Goal: Obtain resource: Download file/media

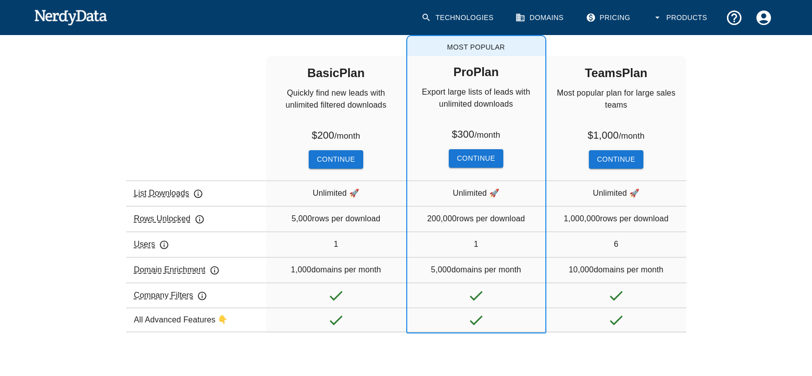
scroll to position [191, 0]
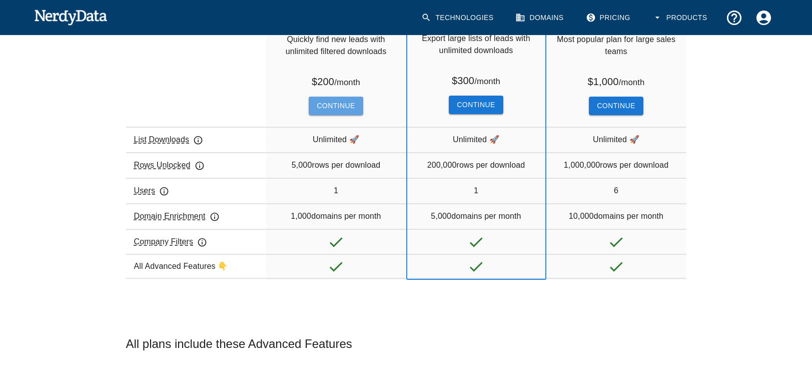
click at [330, 104] on button "Continue" at bounding box center [336, 106] width 54 height 19
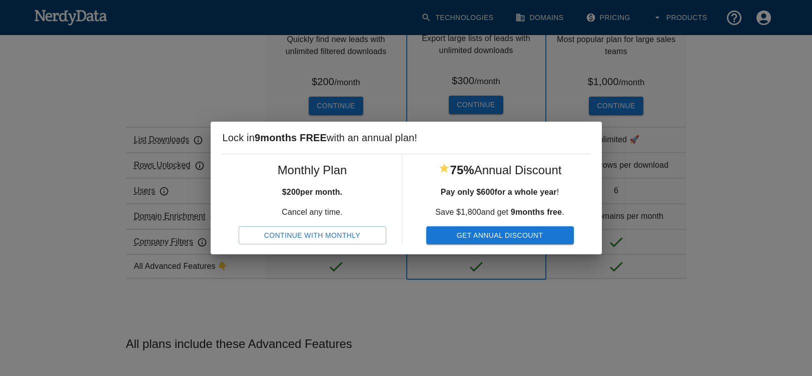
click at [320, 234] on button "Continue With Monthly" at bounding box center [313, 235] width 148 height 19
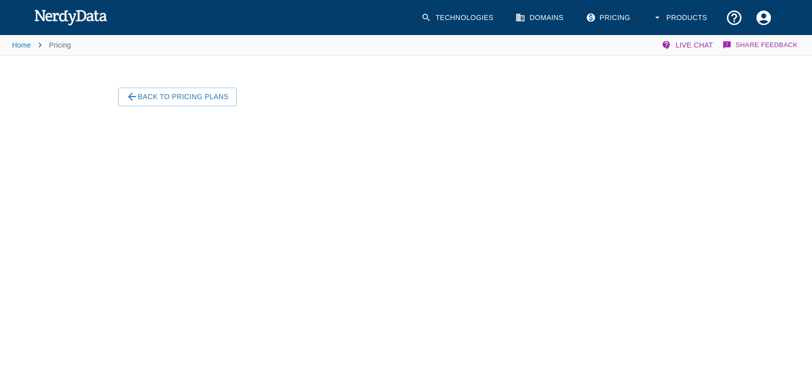
scroll to position [63, 0]
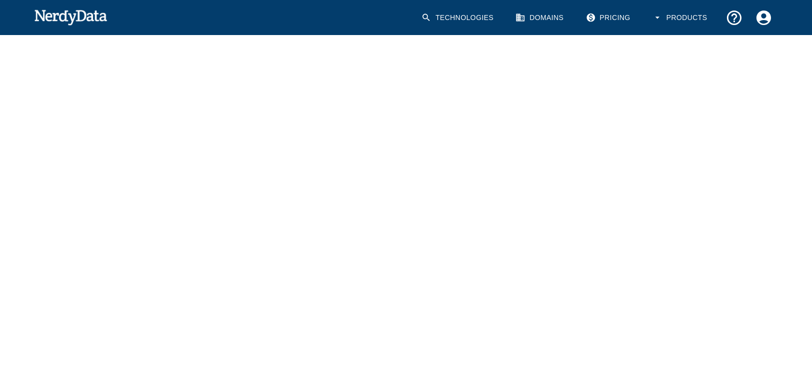
scroll to position [159, 0]
drag, startPoint x: 714, startPoint y: 143, endPoint x: 702, endPoint y: 143, distance: 12.0
click at [714, 143] on div "Home Pricing Live Chat Share Feedback Back To Pricing Plans" at bounding box center [406, 167] width 812 height 587
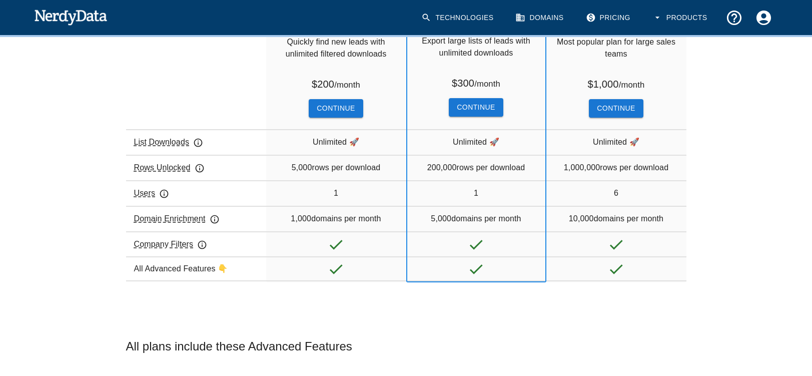
scroll to position [154, 0]
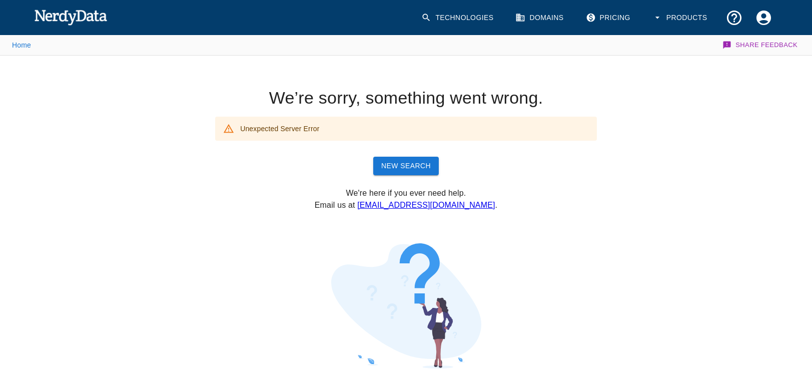
click at [418, 165] on link "New Search" at bounding box center [406, 166] width 66 height 19
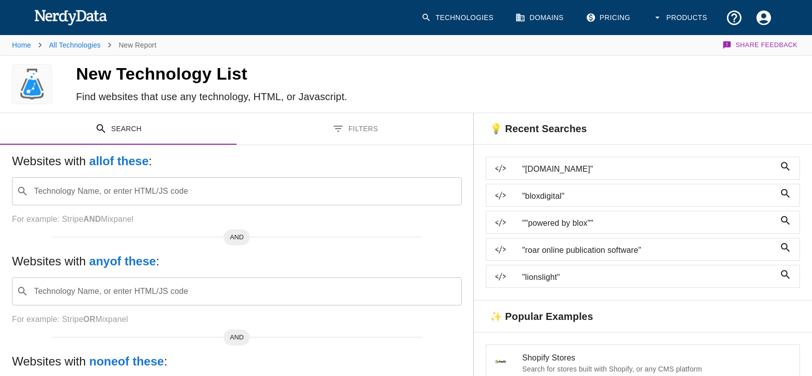
click at [58, 194] on input "Technology Name, or enter HTML/JS code" at bounding box center [245, 191] width 425 height 19
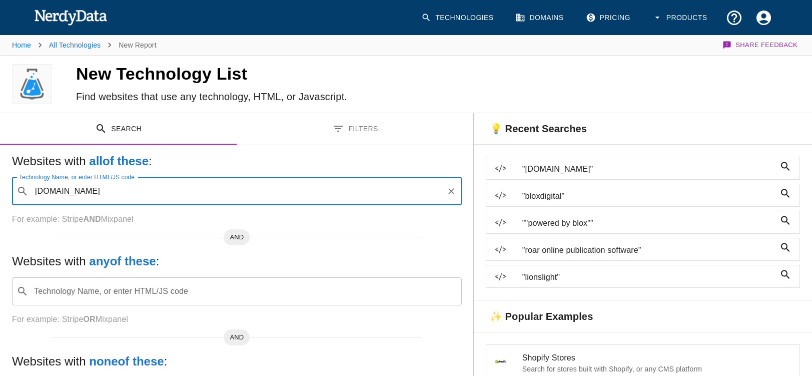
type input "[DOMAIN_NAME]"
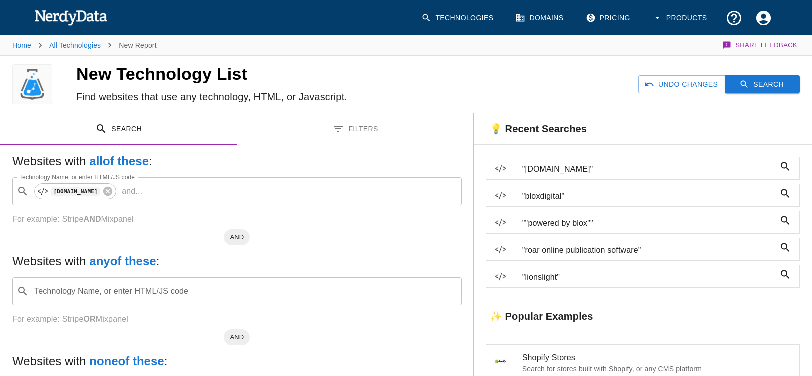
click at [769, 84] on button "Search" at bounding box center [763, 84] width 75 height 19
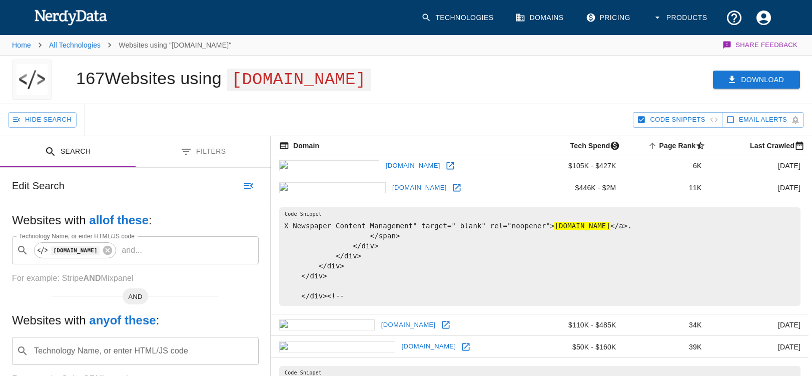
click at [760, 81] on button "Download" at bounding box center [756, 80] width 87 height 19
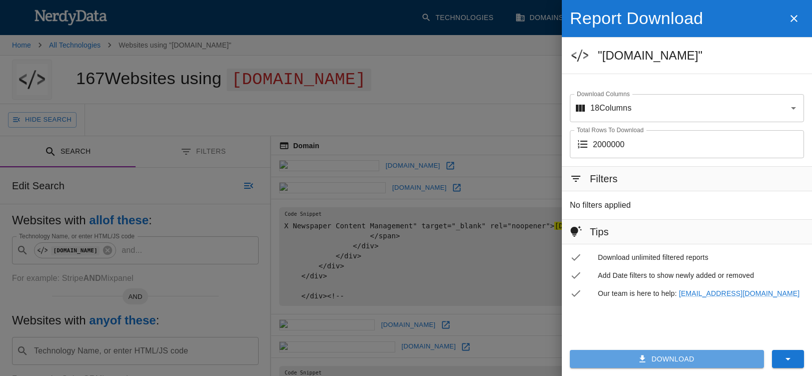
click at [669, 357] on button "Download" at bounding box center [667, 359] width 194 height 19
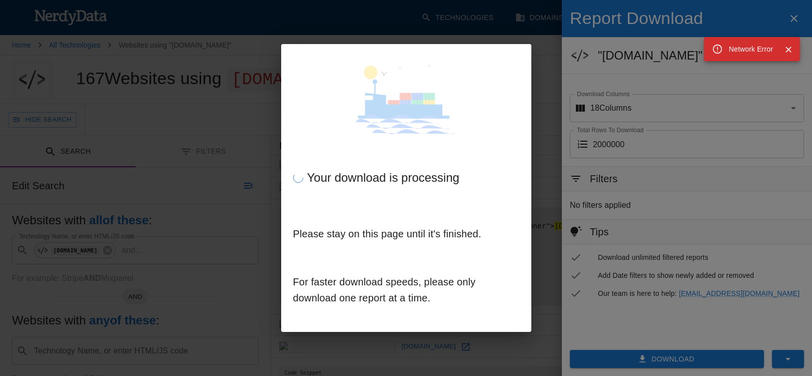
drag, startPoint x: 180, startPoint y: 166, endPoint x: 205, endPoint y: 165, distance: 25.5
click at [177, 166] on div "Your download is processing Please stay on this page until it's finished. For f…" at bounding box center [406, 188] width 812 height 376
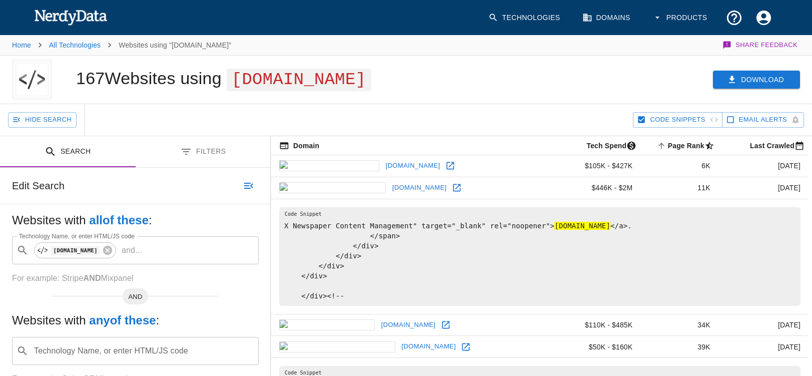
click at [750, 81] on button "Download" at bounding box center [756, 80] width 87 height 19
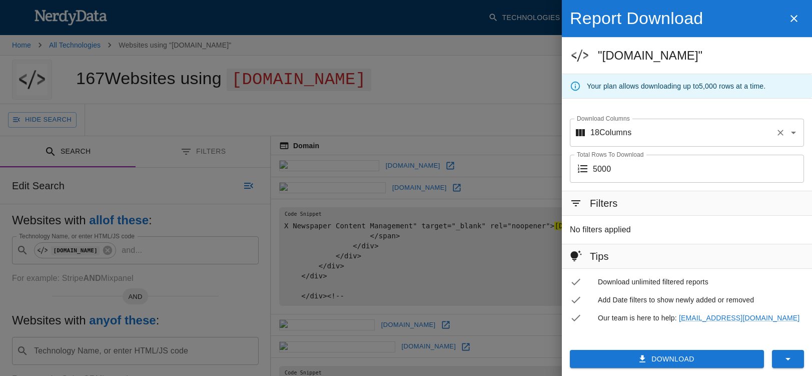
click at [609, 130] on p "18 Columns" at bounding box center [611, 133] width 41 height 12
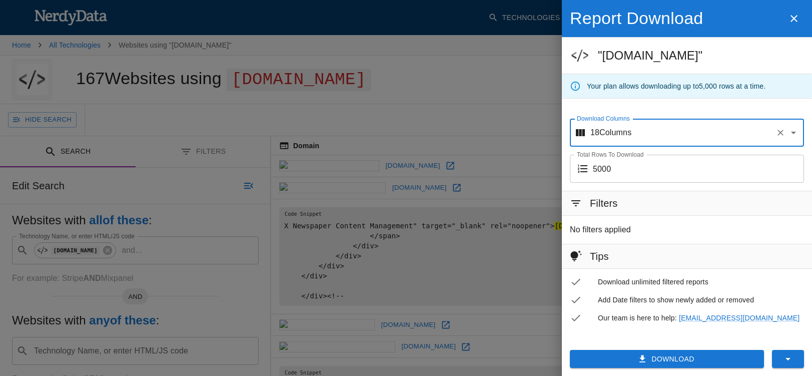
click at [611, 151] on label "Total Rows To Download" at bounding box center [610, 154] width 67 height 9
click at [611, 155] on input "5000" at bounding box center [698, 169] width 211 height 28
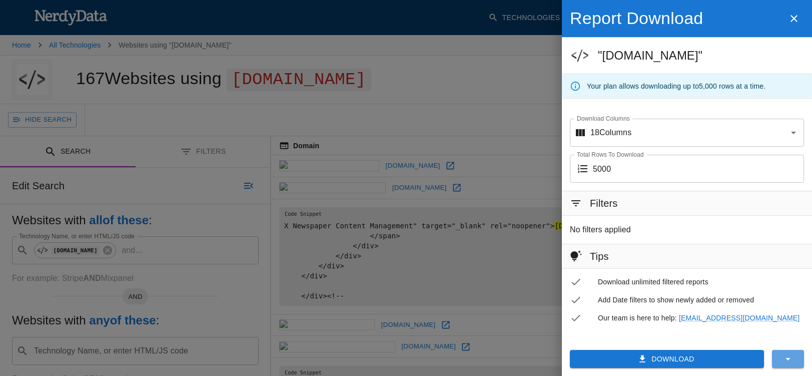
click at [786, 360] on icon "button" at bounding box center [788, 359] width 12 height 12
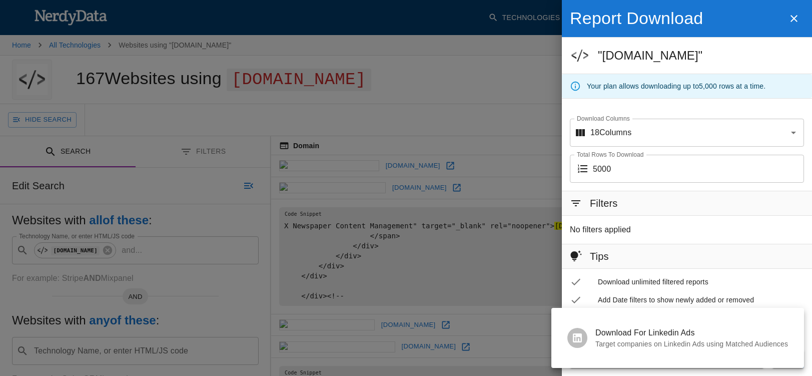
click at [660, 295] on div at bounding box center [406, 188] width 812 height 376
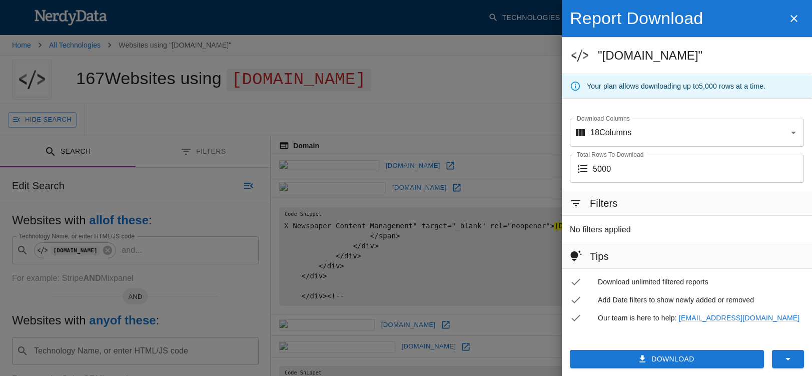
click at [409, 154] on div at bounding box center [406, 188] width 812 height 376
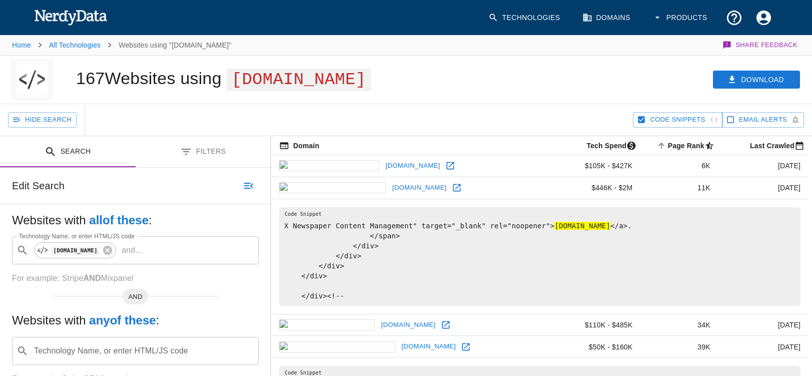
click at [645, 119] on icon "button" at bounding box center [642, 120] width 7 height 7
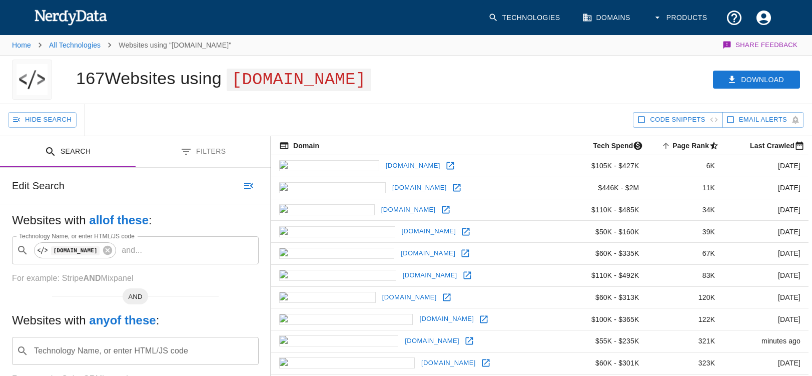
click at [98, 83] on h1 "167 Websites using [DOMAIN_NAME]" at bounding box center [223, 78] width 295 height 19
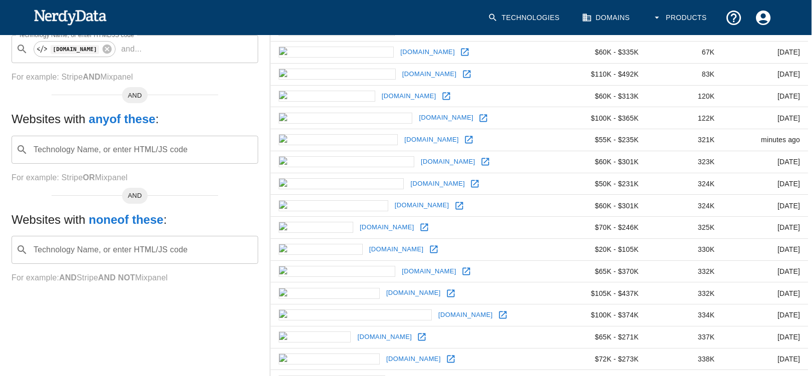
scroll to position [361, 1]
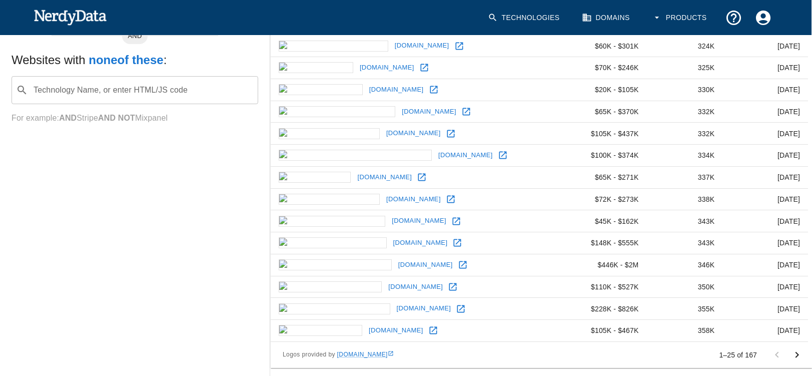
click at [797, 354] on icon "Go to next page" at bounding box center [797, 355] width 12 height 12
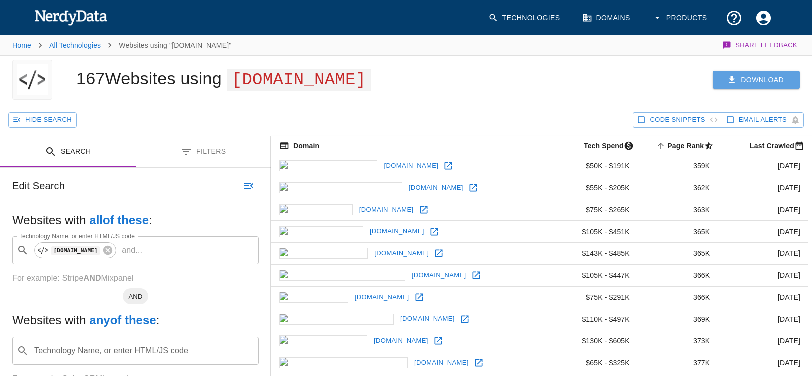
click at [740, 80] on button "Download" at bounding box center [756, 80] width 87 height 19
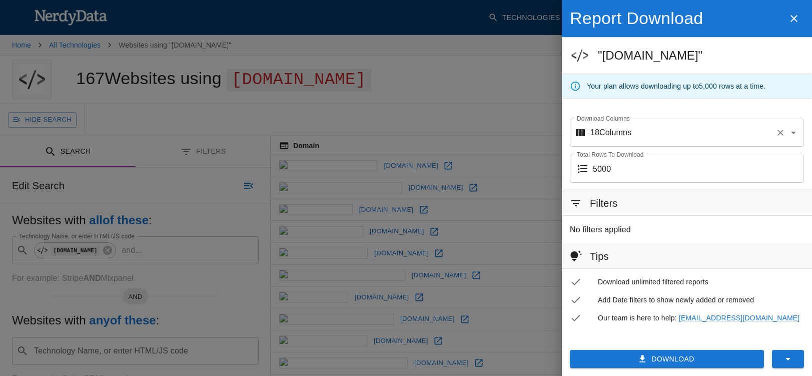
click at [793, 134] on icon "Open" at bounding box center [794, 133] width 12 height 12
click at [640, 97] on div "Your plan allows downloading up to 5,000 rows at a time." at bounding box center [687, 86] width 250 height 24
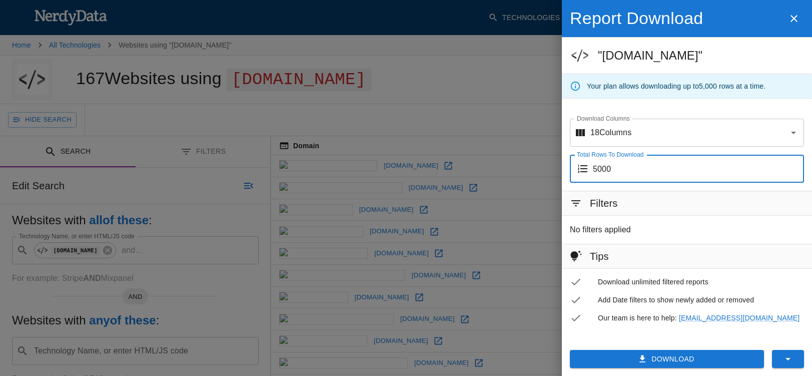
click at [715, 174] on input "5000" at bounding box center [698, 169] width 211 height 28
click at [584, 171] on icon at bounding box center [583, 169] width 12 height 12
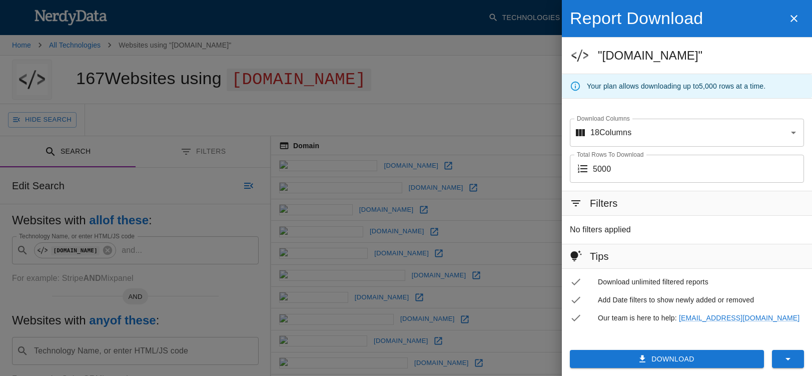
click at [598, 202] on h6 "Filters" at bounding box center [604, 203] width 28 height 16
click at [577, 207] on icon at bounding box center [576, 203] width 12 height 12
click at [596, 229] on p "No filters applied" at bounding box center [600, 230] width 61 height 12
click at [800, 197] on div "Filters" at bounding box center [687, 203] width 250 height 24
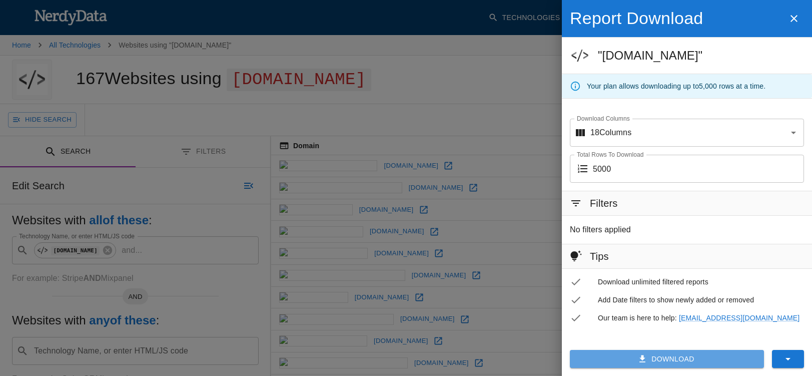
click at [675, 363] on button "Download" at bounding box center [667, 359] width 194 height 19
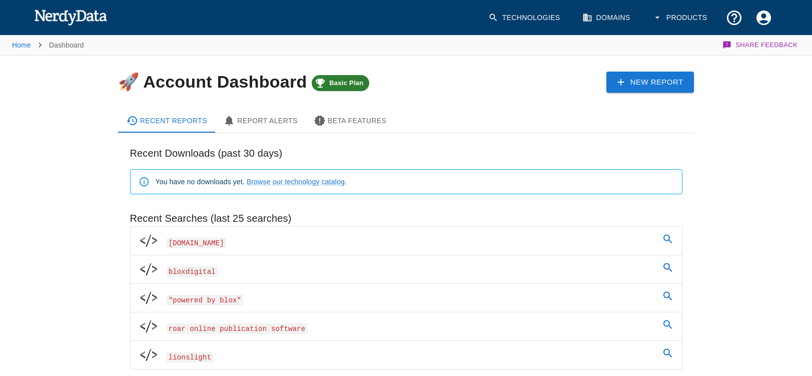
scroll to position [62, 0]
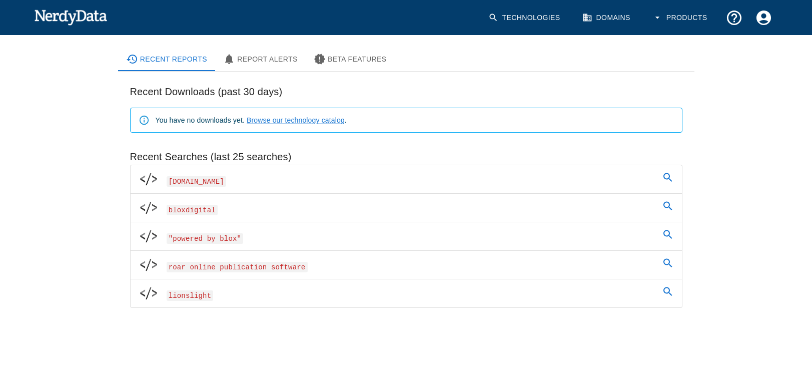
click at [200, 120] on div "You have no downloads yet. Browse our technology catalog ." at bounding box center [251, 120] width 191 height 18
click at [191, 182] on span "[DOMAIN_NAME]" at bounding box center [197, 181] width 60 height 11
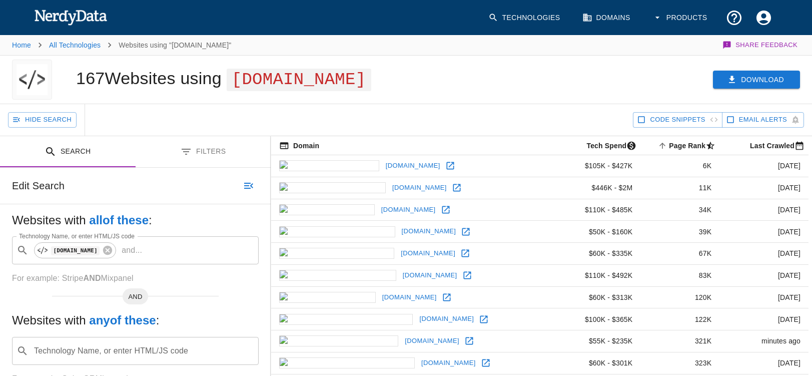
click at [770, 77] on button "Download" at bounding box center [756, 80] width 87 height 19
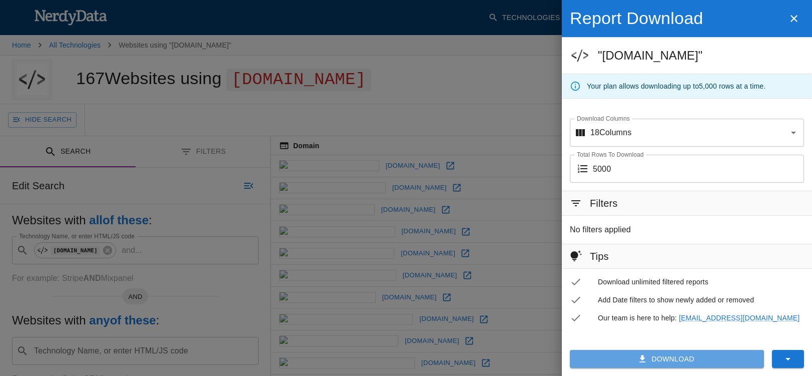
click at [672, 351] on button "Download" at bounding box center [667, 359] width 194 height 19
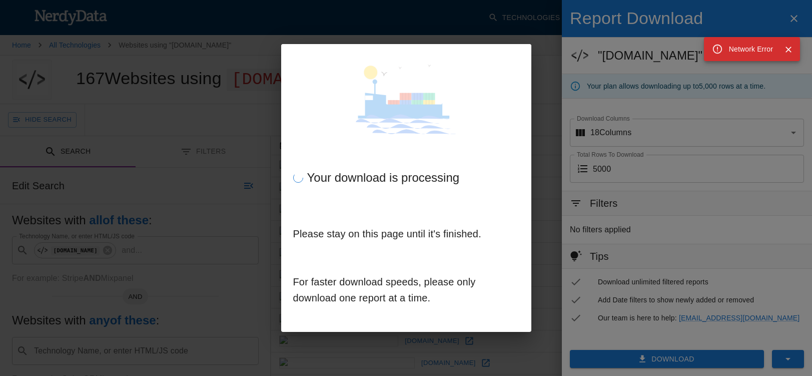
click at [709, 50] on div "Network Error" at bounding box center [752, 49] width 96 height 24
click at [721, 48] on icon at bounding box center [717, 49] width 9 height 9
click at [790, 49] on icon "Close" at bounding box center [789, 50] width 10 height 10
click at [790, 49] on icon "Close" at bounding box center [789, 50] width 6 height 6
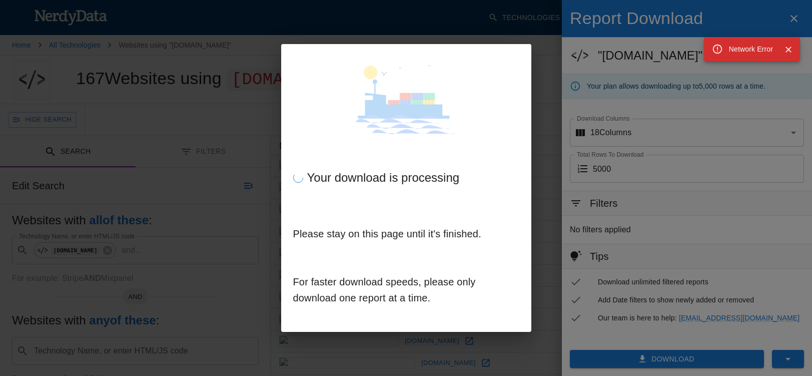
click at [790, 49] on icon "Close" at bounding box center [789, 50] width 6 height 6
click at [782, 49] on icon "Close" at bounding box center [779, 50] width 5 height 4
click at [789, 49] on icon "Close" at bounding box center [789, 50] width 6 height 6
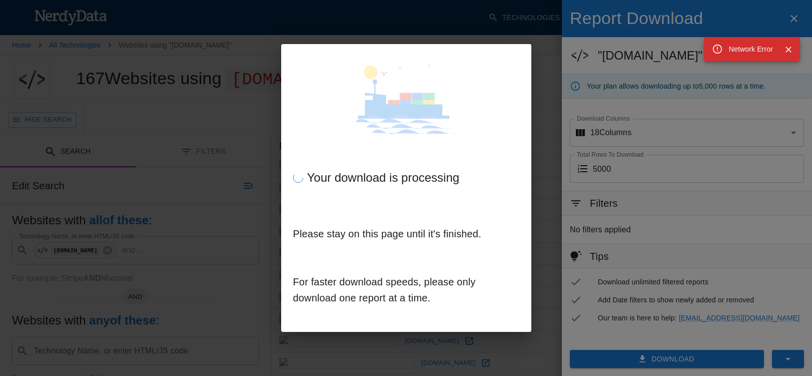
click at [789, 49] on icon "Close" at bounding box center [789, 50] width 6 height 6
click at [780, 52] on div at bounding box center [784, 49] width 23 height 18
click at [553, 208] on div "Your download is processing Please stay on this page until it's finished. For f…" at bounding box center [406, 188] width 812 height 376
drag, startPoint x: 345, startPoint y: 236, endPoint x: 327, endPoint y: 223, distance: 22.5
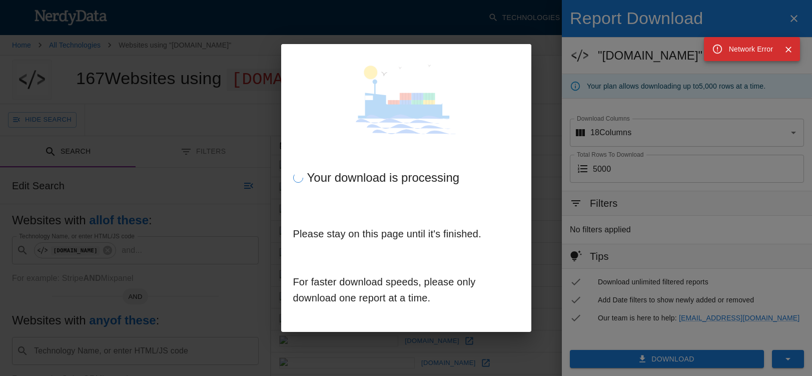
click at [339, 232] on h6 "Please stay on this page until it's finished." at bounding box center [406, 234] width 226 height 48
click at [791, 50] on icon "Close" at bounding box center [789, 50] width 10 height 10
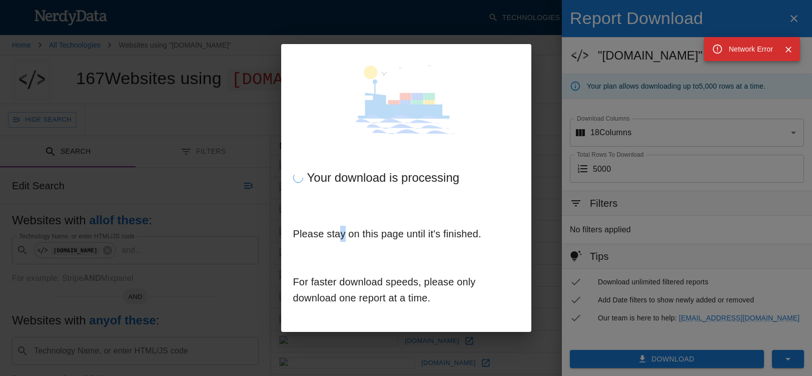
click at [791, 50] on icon "Close" at bounding box center [789, 50] width 10 height 10
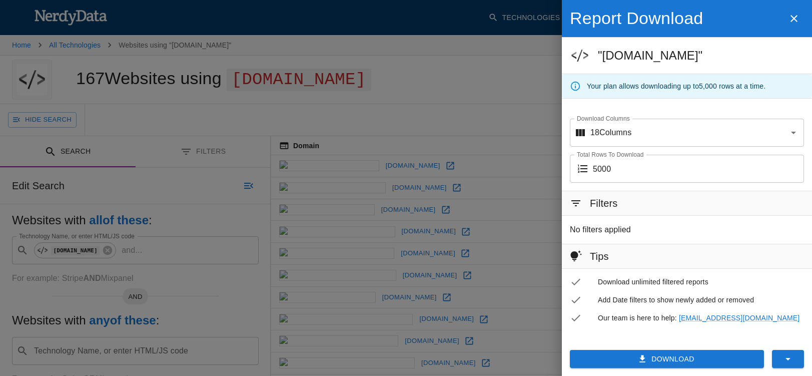
click at [783, 358] on icon "button" at bounding box center [788, 359] width 12 height 12
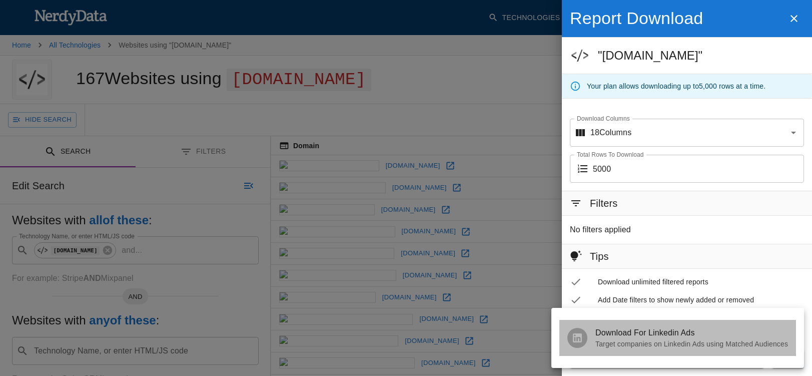
click at [685, 334] on span "Download For Linkedin Ads" at bounding box center [692, 333] width 193 height 12
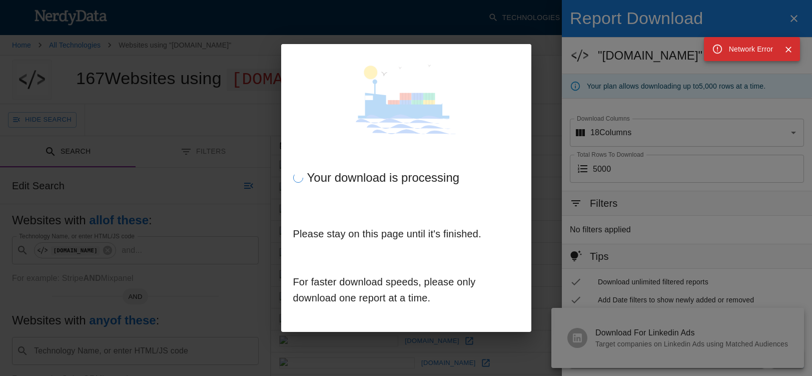
click at [789, 49] on icon "Close" at bounding box center [789, 50] width 10 height 10
click at [782, 105] on div "Your download is processing Please stay on this page until it's finished. For f…" at bounding box center [406, 188] width 812 height 376
click at [566, 66] on div "Your download is processing Please stay on this page until it's finished. For f…" at bounding box center [406, 188] width 812 height 376
click at [448, 122] on img at bounding box center [406, 99] width 234 height 70
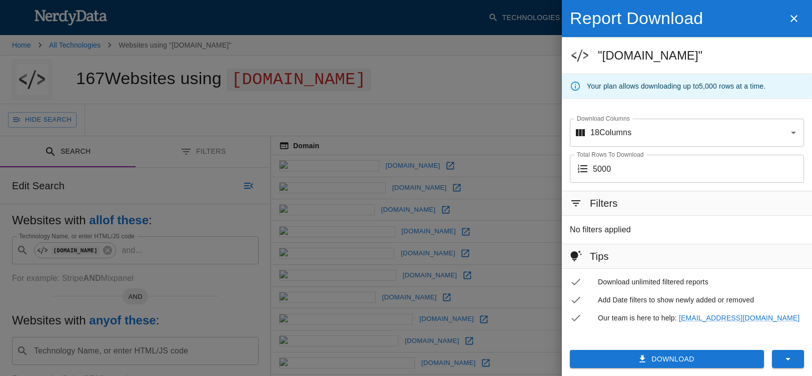
click at [673, 361] on button "Download" at bounding box center [667, 359] width 194 height 19
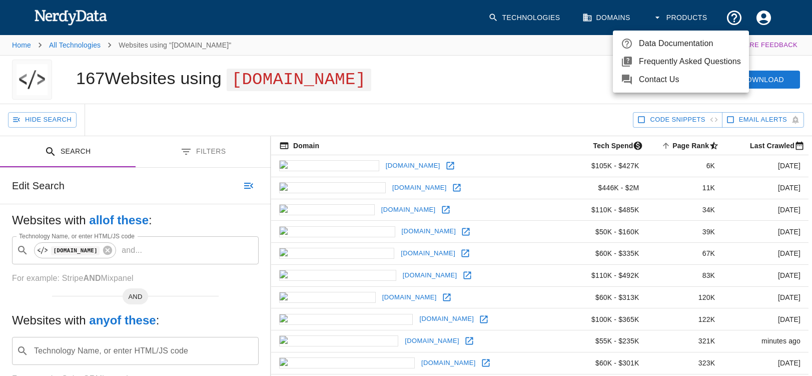
click at [662, 77] on span "Contact Us" at bounding box center [690, 80] width 102 height 12
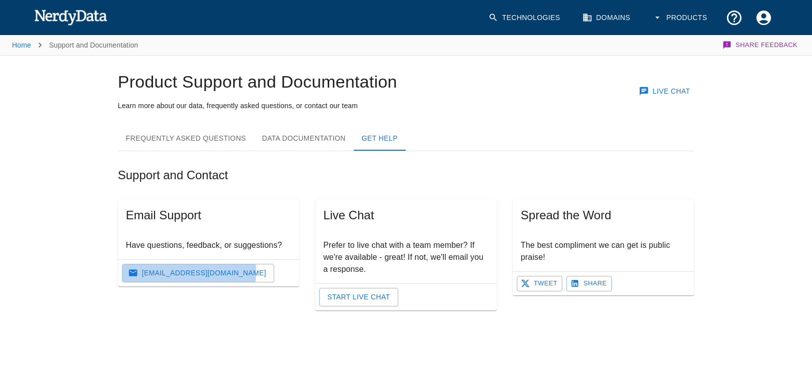
click at [166, 272] on link "[EMAIL_ADDRESS][DOMAIN_NAME]" at bounding box center [198, 273] width 152 height 19
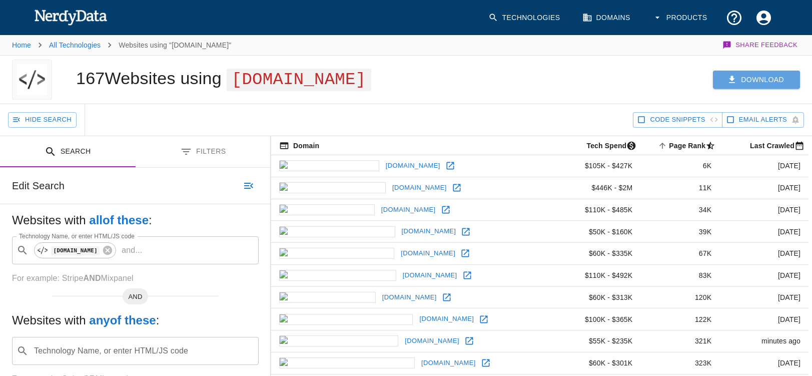
click at [762, 77] on button "Download" at bounding box center [756, 80] width 87 height 19
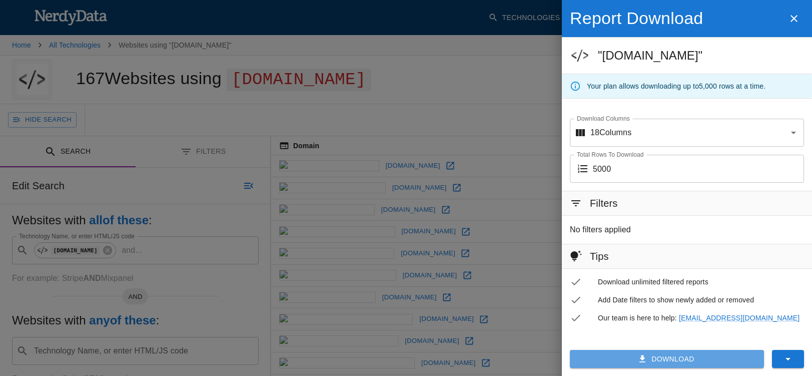
click at [675, 360] on button "Download" at bounding box center [667, 359] width 194 height 19
